Goal: Task Accomplishment & Management: Complete application form

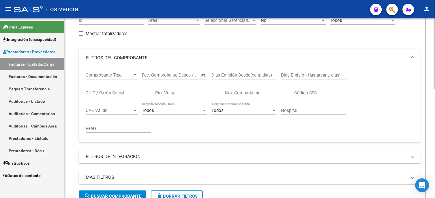
scroll to position [96, 0]
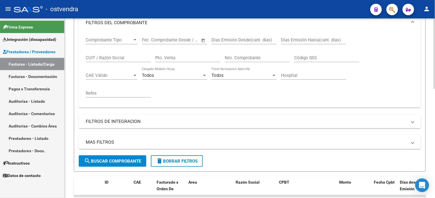
click at [135, 160] on span "search Buscar Comprobante" at bounding box center [112, 161] width 57 height 5
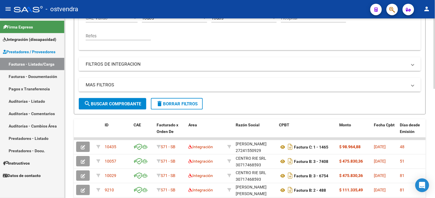
scroll to position [160, 0]
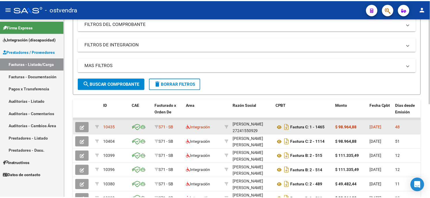
scroll to position [96, 0]
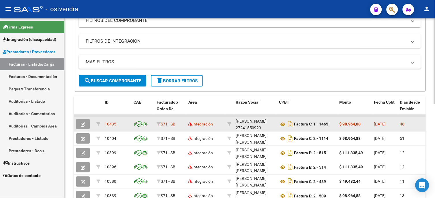
click at [83, 121] on button "button" at bounding box center [83, 124] width 14 height 10
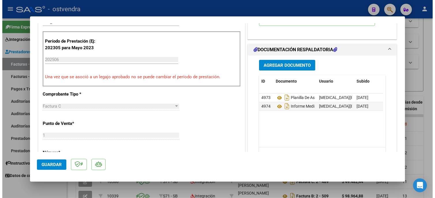
scroll to position [147, 0]
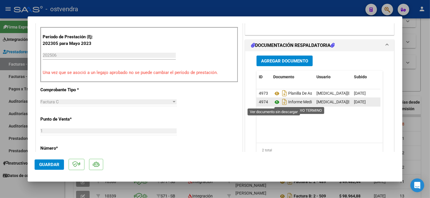
click at [274, 103] on icon at bounding box center [278, 102] width 8 height 7
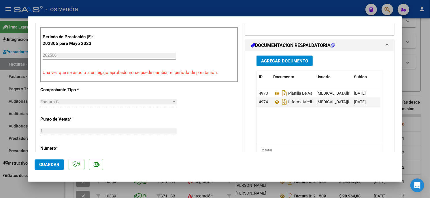
click at [213, 9] on div at bounding box center [215, 99] width 430 height 198
type input "$ 0,00"
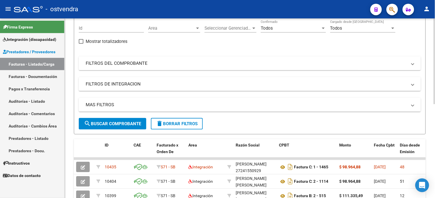
scroll to position [64, 0]
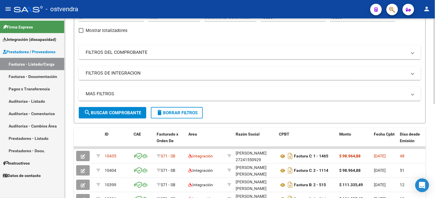
click at [120, 111] on span "search Buscar Comprobante" at bounding box center [112, 113] width 57 height 5
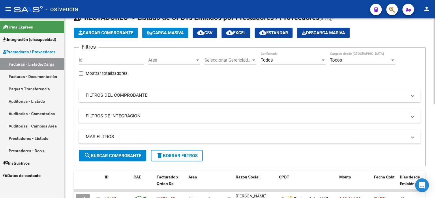
scroll to position [32, 0]
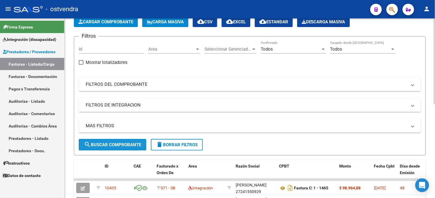
click at [131, 148] on button "search Buscar Comprobante" at bounding box center [113, 145] width 68 height 12
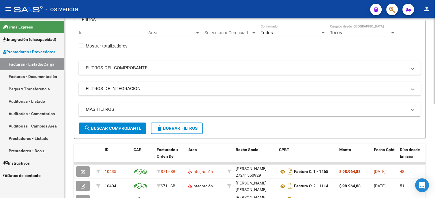
scroll to position [64, 0]
